Goal: Transaction & Acquisition: Purchase product/service

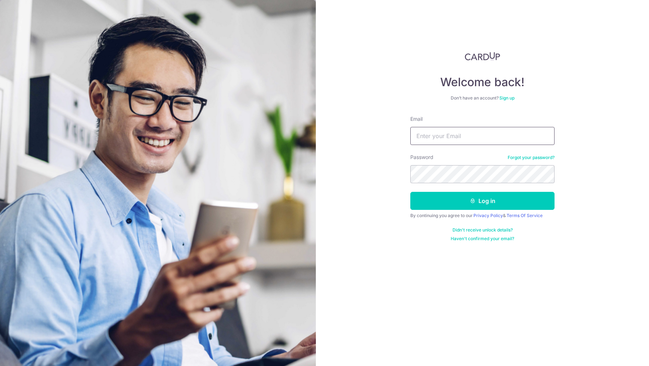
click at [432, 135] on input "Email" at bounding box center [482, 136] width 144 height 18
type input "janice@lvlmusicacademy.com"
click at [410, 192] on button "Log in" at bounding box center [482, 201] width 144 height 18
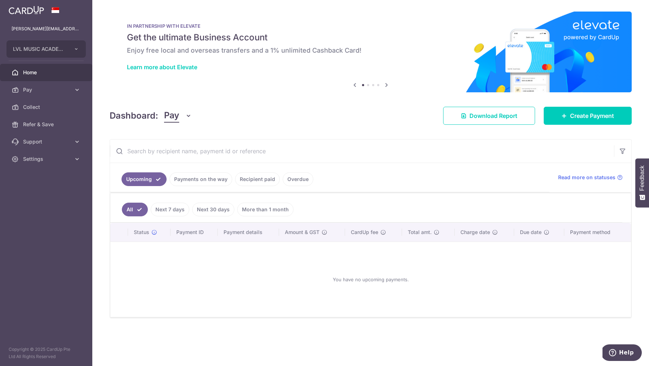
click at [204, 178] on link "Payments on the way" at bounding box center [200, 179] width 63 height 14
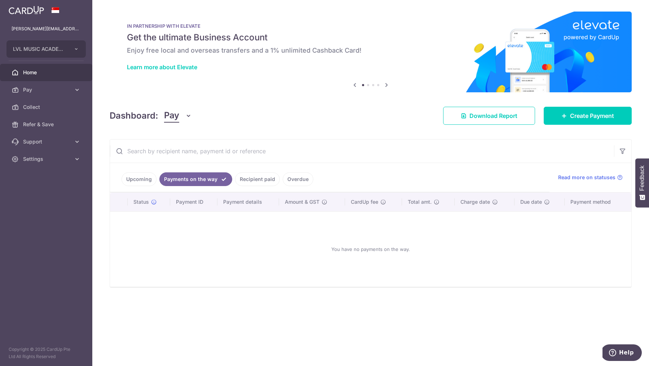
click at [255, 177] on link "Recipient paid" at bounding box center [257, 179] width 45 height 14
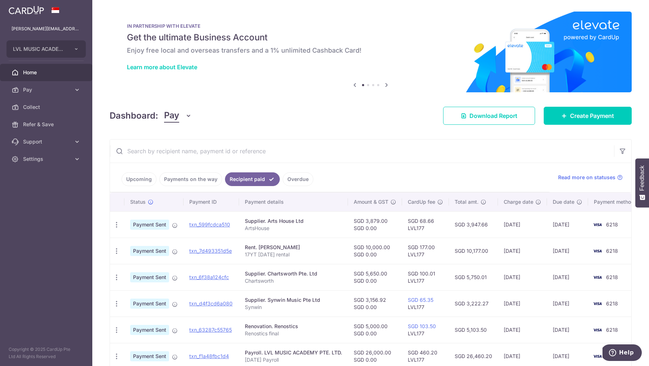
click at [201, 174] on link "Payments on the way" at bounding box center [190, 179] width 63 height 14
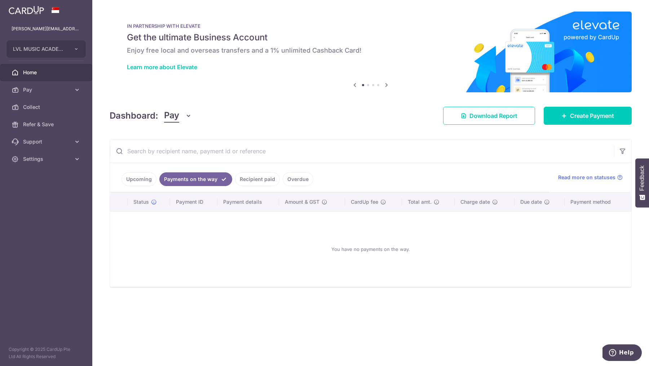
click at [253, 174] on link "Recipient paid" at bounding box center [257, 179] width 45 height 14
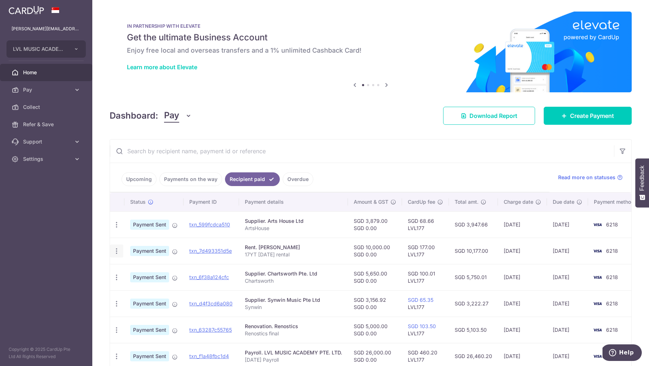
click at [116, 228] on icon "button" at bounding box center [117, 225] width 8 height 8
click at [310, 255] on p "17YT Aug 2025 rental" at bounding box center [293, 254] width 97 height 7
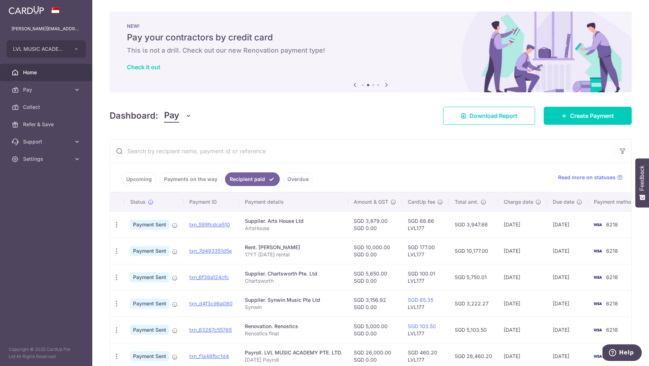
click at [139, 176] on link "Upcoming" at bounding box center [138, 179] width 35 height 14
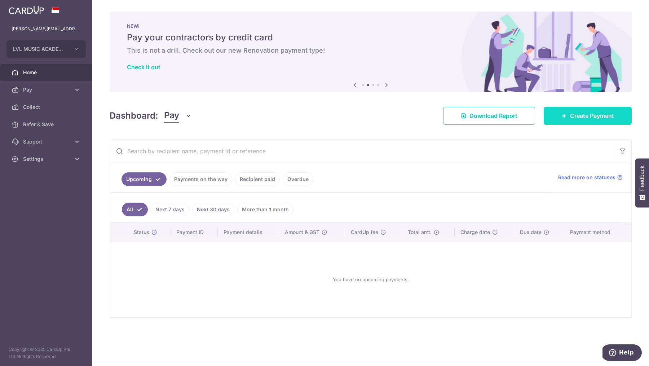
click at [588, 111] on link "Create Payment" at bounding box center [587, 116] width 88 height 18
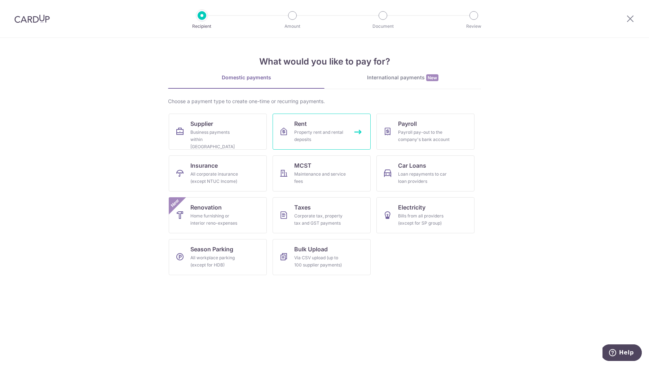
click at [345, 119] on link "Rent Property rent and rental deposits" at bounding box center [321, 131] width 98 height 36
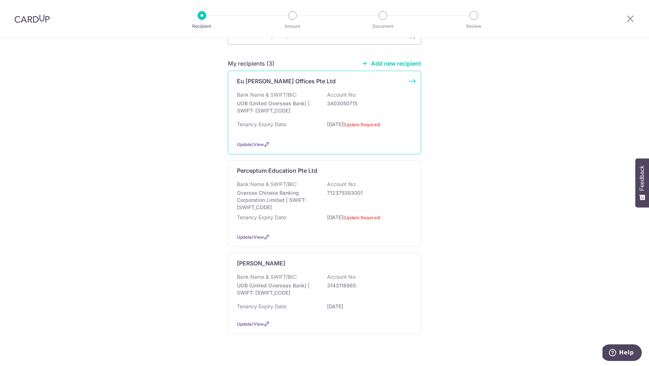
scroll to position [84, 0]
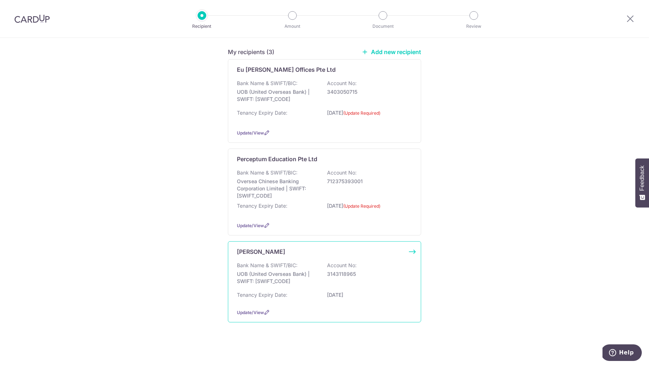
click at [286, 255] on div "Tan Kwee Lim Bank Name & SWIFT/BIC: UOB (United Overseas Bank) | SWIFT: UOVBSGS…" at bounding box center [324, 281] width 193 height 81
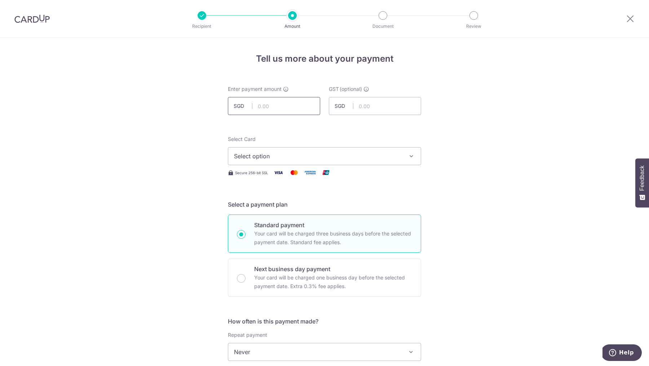
click at [269, 103] on input "text" at bounding box center [274, 106] width 92 height 18
type input "10,000.00"
click at [258, 156] on span "Select option" at bounding box center [318, 156] width 168 height 9
click at [264, 205] on span "**** 6218" at bounding box center [264, 207] width 27 height 9
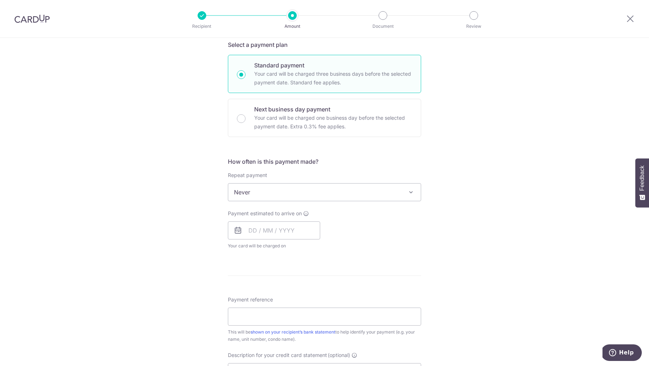
scroll to position [165, 0]
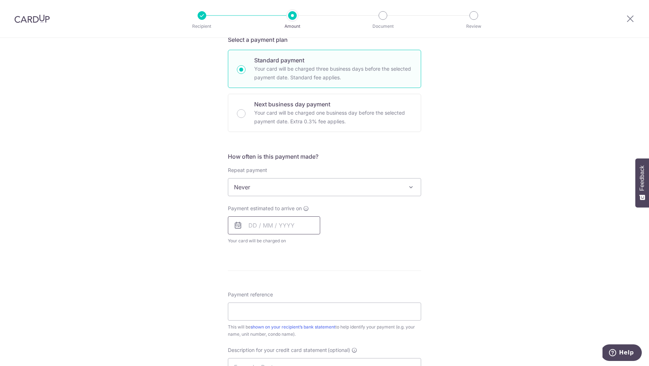
click at [252, 224] on input "text" at bounding box center [274, 225] width 92 height 18
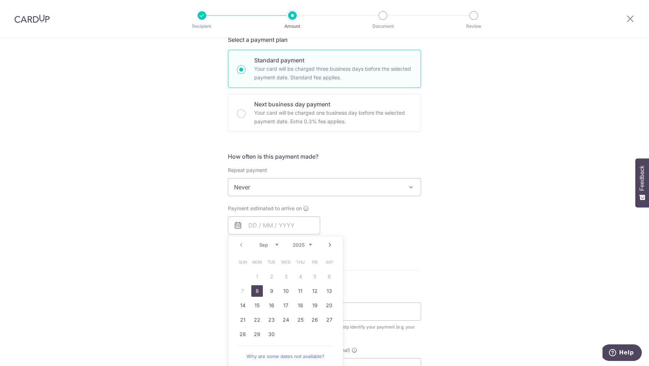
click at [257, 288] on link "8" at bounding box center [257, 291] width 12 height 12
type input "[DATE]"
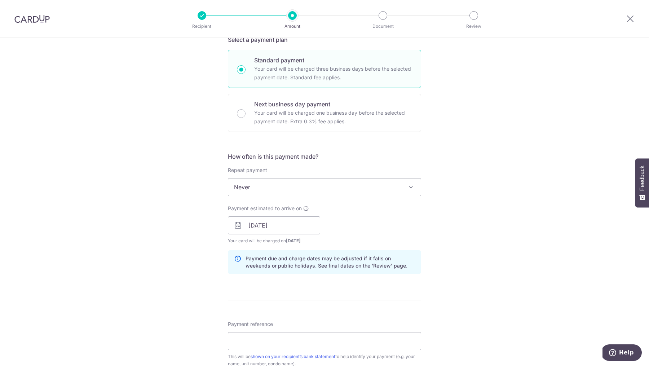
click at [185, 252] on div "Tell us more about your payment Enter payment amount SGD 10,000.00 10000.00 GST…" at bounding box center [324, 238] width 649 height 730
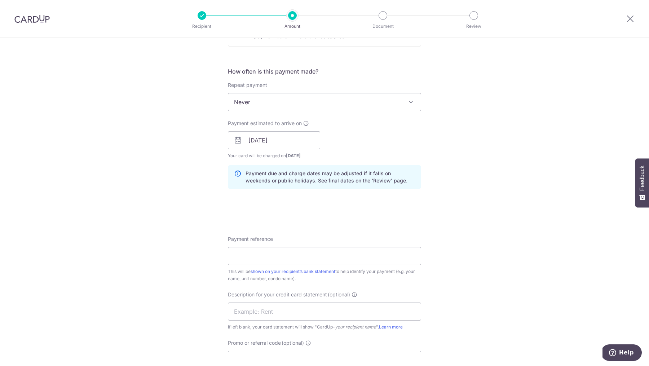
scroll to position [260, 0]
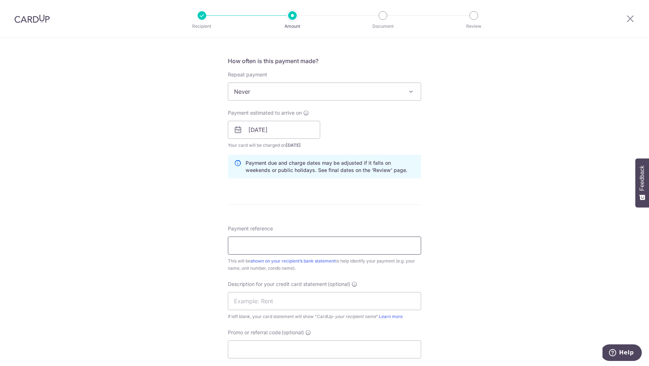
click at [267, 243] on input "Payment reference" at bounding box center [324, 245] width 193 height 18
type input "17 YT rental"
click at [210, 201] on div "Tell us more about your payment Enter payment amount SGD 10,000.00 10000.00 GST…" at bounding box center [324, 143] width 649 height 730
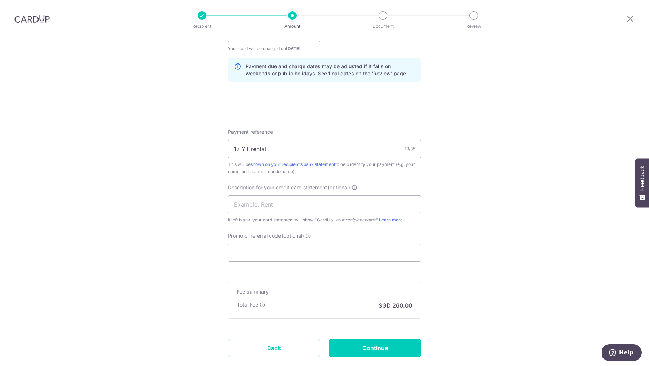
scroll to position [359, 0]
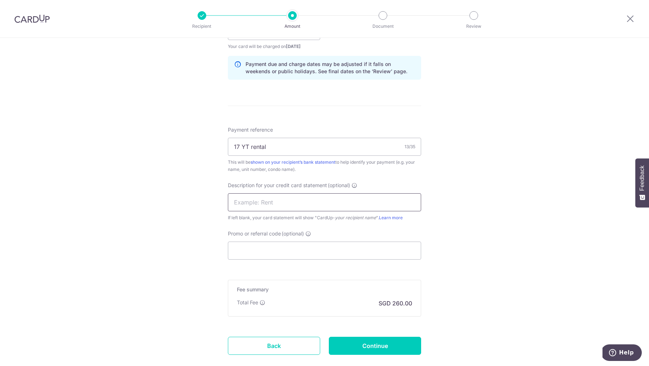
click at [261, 196] on input "text" at bounding box center [324, 202] width 193 height 18
type input "17 YT rental"
click at [276, 246] on input "Promo or referral code (optional)" at bounding box center [324, 250] width 193 height 18
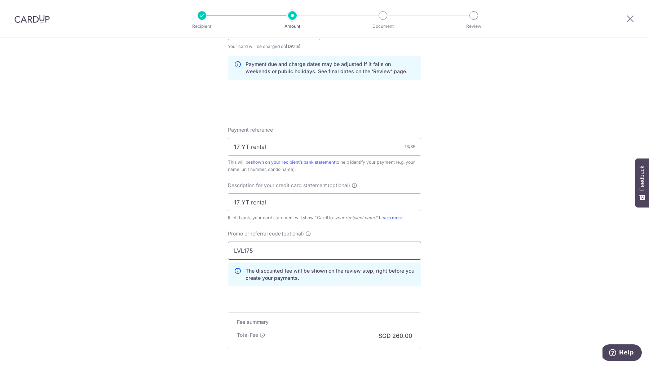
type input "LVL175"
click at [213, 240] on div "Tell us more about your payment Enter payment amount SGD 10,000.00 10000.00 GST…" at bounding box center [324, 60] width 649 height 762
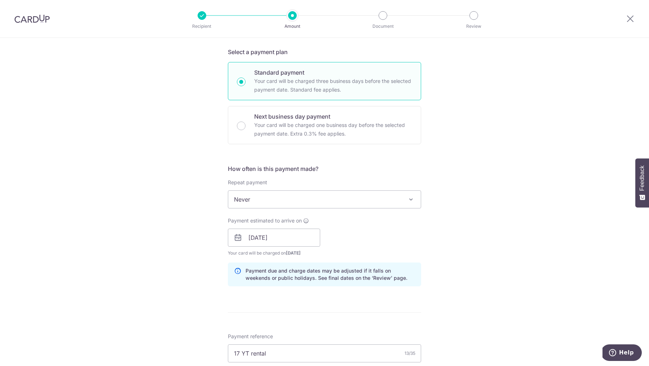
scroll to position [145, 0]
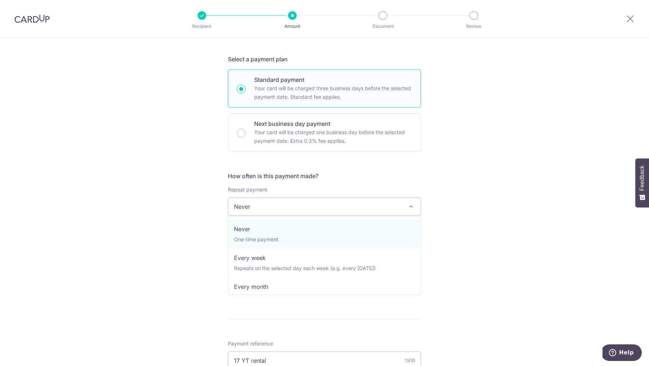
click at [352, 202] on span "Never" at bounding box center [324, 206] width 192 height 17
select select "3"
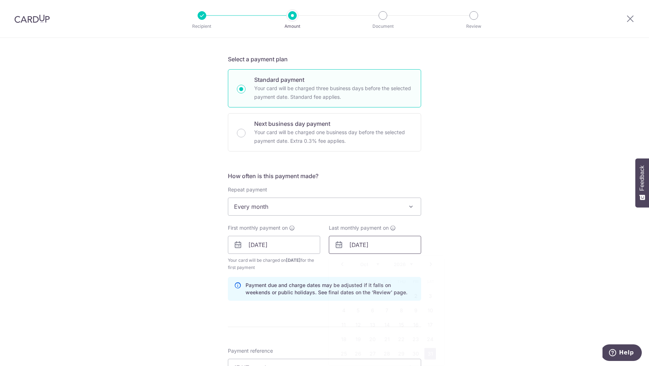
click at [367, 244] on input "31/10/2026" at bounding box center [375, 245] width 92 height 18
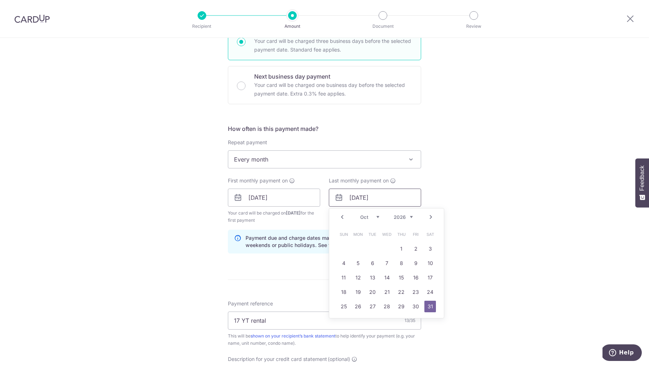
scroll to position [197, 0]
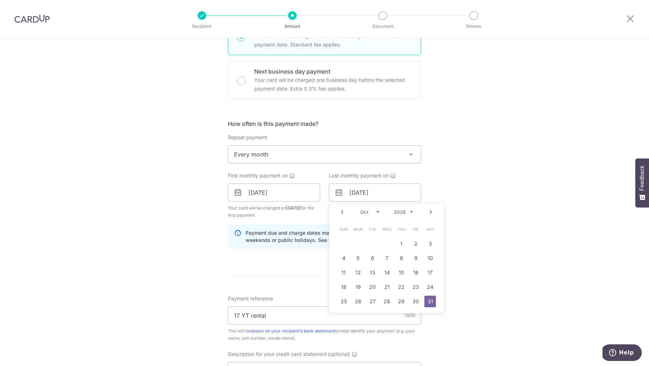
click at [377, 209] on select "Jan Feb Mar Apr May Jun Jul Aug Sep Oct Nov Dec" at bounding box center [369, 212] width 19 height 6
click at [366, 211] on select "Jan Feb Mar Apr May Jun Jul Aug Sep Oct Nov Dec" at bounding box center [369, 212] width 19 height 6
click at [402, 243] on link "1" at bounding box center [401, 244] width 12 height 12
type input "01/01/2026"
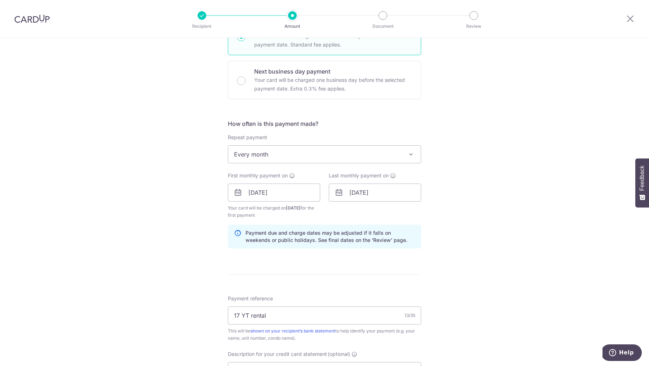
click at [469, 270] on div "Tell us more about your payment Enter payment amount SGD 10,000.00 10000.00 GST…" at bounding box center [324, 224] width 649 height 769
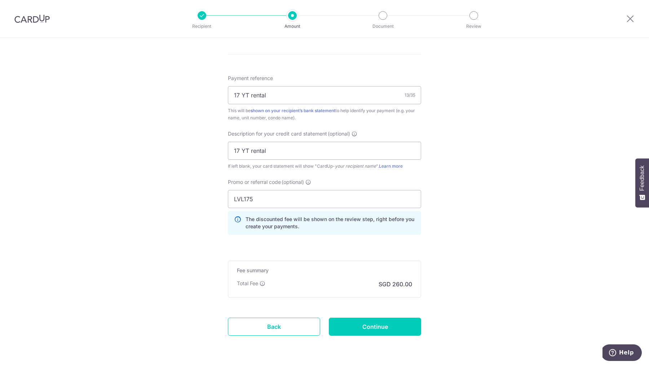
scroll to position [439, 0]
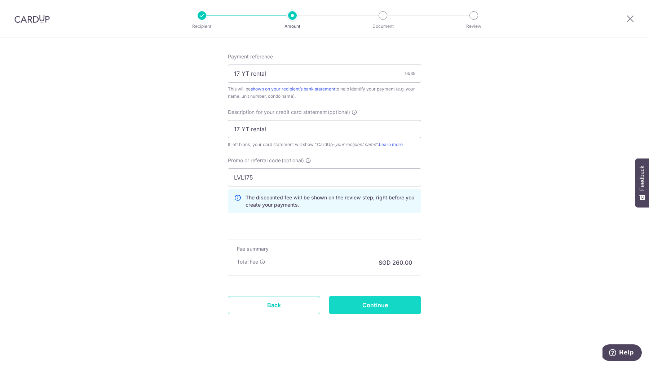
click at [382, 303] on input "Continue" at bounding box center [375, 305] width 92 height 18
type input "Create Schedule"
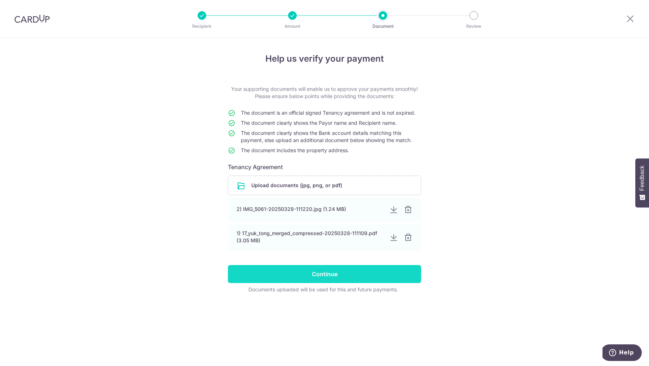
click at [341, 272] on input "Continue" at bounding box center [324, 274] width 193 height 18
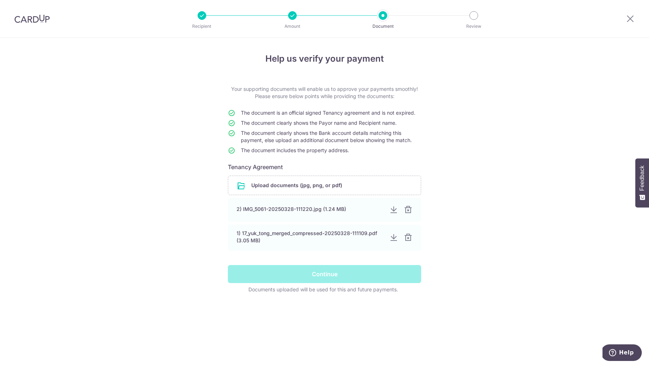
click at [461, 190] on div "Help us verify your payment Your supporting documents will enable us to approve…" at bounding box center [324, 202] width 649 height 328
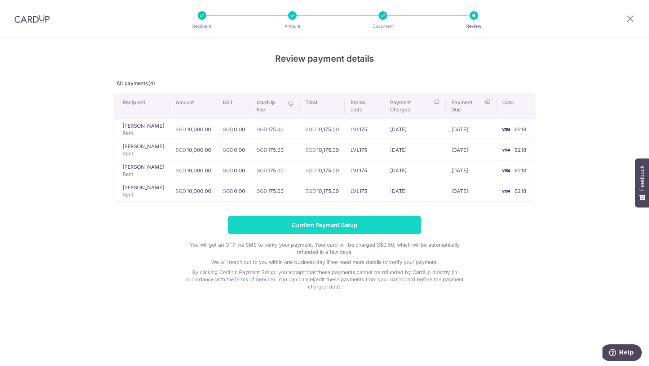
click at [297, 216] on input "Confirm Payment Setup" at bounding box center [324, 225] width 193 height 18
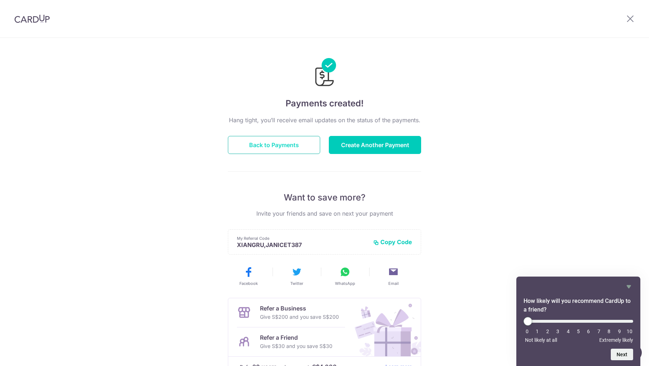
click at [298, 142] on button "Back to Payments" at bounding box center [274, 145] width 92 height 18
